Goal: Use online tool/utility: Utilize a website feature to perform a specific function

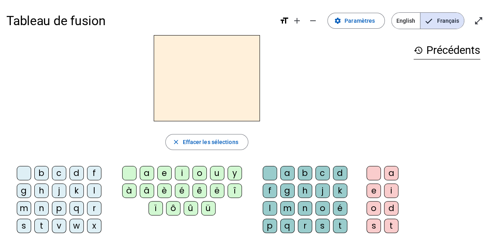
click at [94, 191] on div "l" at bounding box center [94, 190] width 14 height 14
click at [146, 177] on div "a" at bounding box center [147, 173] width 14 height 14
click at [164, 177] on div "e" at bounding box center [164, 173] width 14 height 14
click at [216, 176] on div "u" at bounding box center [217, 173] width 14 height 14
click at [41, 225] on div "t" at bounding box center [41, 226] width 14 height 14
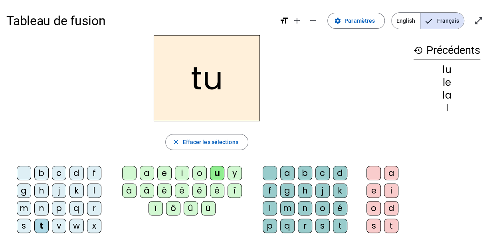
click at [164, 177] on div "e" at bounding box center [164, 173] width 14 height 14
click at [148, 176] on div "a" at bounding box center [147, 173] width 14 height 14
click at [95, 190] on div "l" at bounding box center [94, 190] width 14 height 14
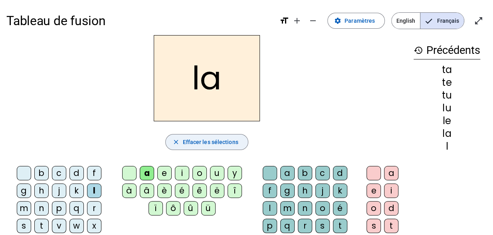
click at [179, 141] on span "button" at bounding box center [207, 141] width 82 height 19
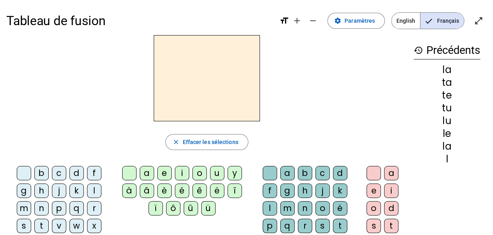
click at [93, 191] on div "l" at bounding box center [94, 190] width 14 height 14
click at [148, 174] on div "a" at bounding box center [147, 173] width 14 height 14
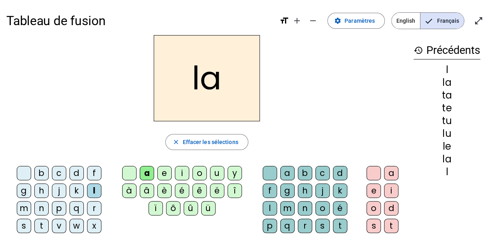
click at [165, 172] on div "e" at bounding box center [164, 173] width 14 height 14
click at [214, 170] on div "u" at bounding box center [217, 173] width 14 height 14
click at [43, 225] on div "t" at bounding box center [41, 226] width 14 height 14
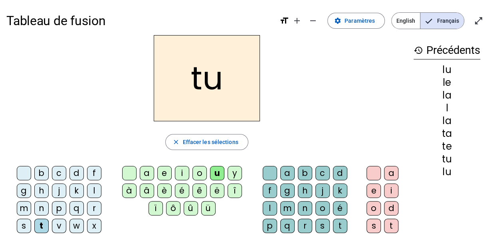
click at [148, 170] on div "a" at bounding box center [147, 173] width 14 height 14
click at [167, 171] on div "e" at bounding box center [164, 173] width 14 height 14
